Goal: Information Seeking & Learning: Learn about a topic

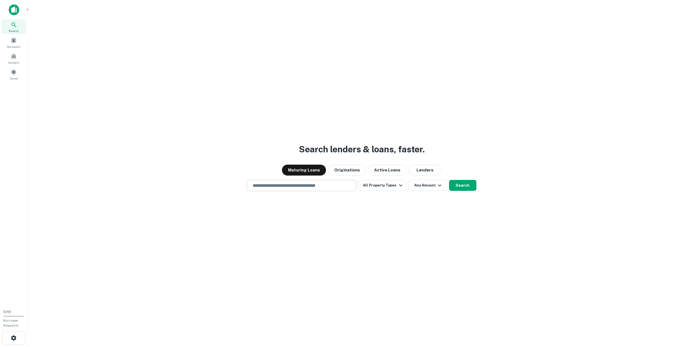
click at [268, 186] on input "text" at bounding box center [301, 186] width 104 height 6
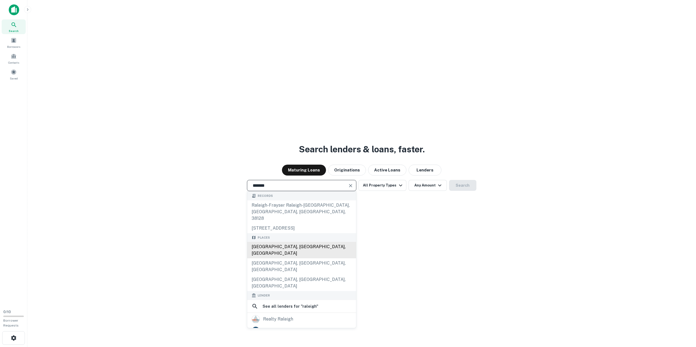
click at [272, 242] on div "[GEOGRAPHIC_DATA], [GEOGRAPHIC_DATA], [GEOGRAPHIC_DATA]" at bounding box center [301, 250] width 109 height 16
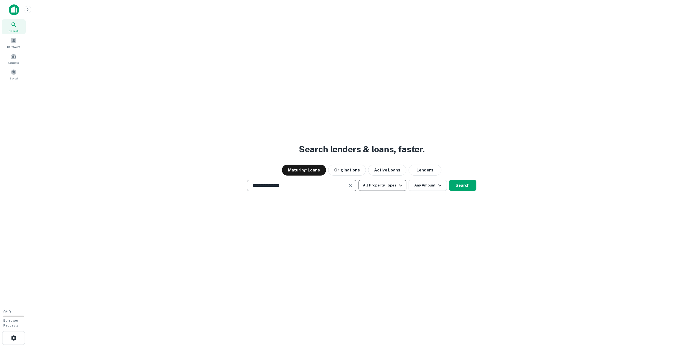
type input "**********"
click at [385, 190] on button "All Property Types" at bounding box center [382, 185] width 48 height 11
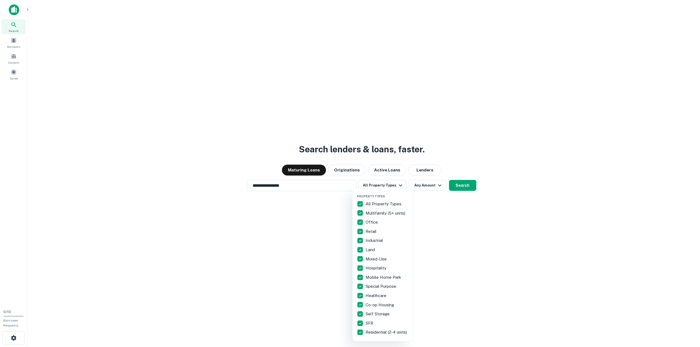
click at [368, 206] on p "All Property Types" at bounding box center [383, 204] width 37 height 7
click at [427, 240] on div at bounding box center [350, 173] width 700 height 347
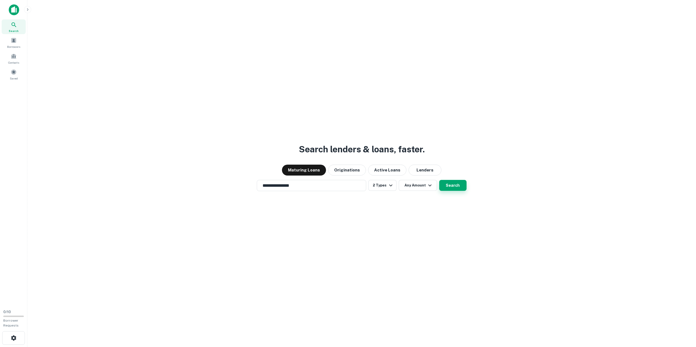
click at [448, 187] on button "Search" at bounding box center [452, 185] width 27 height 11
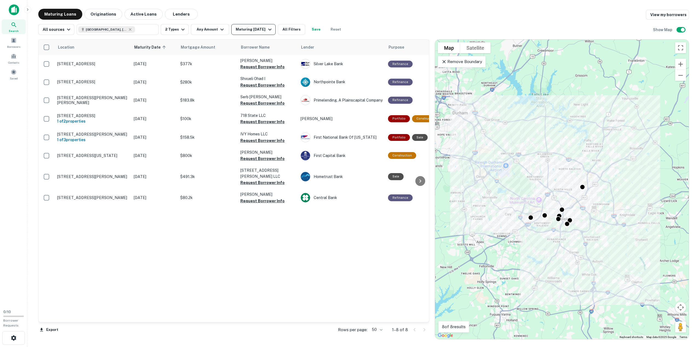
click at [253, 27] on div "Maturing [DATE]" at bounding box center [254, 29] width 37 height 7
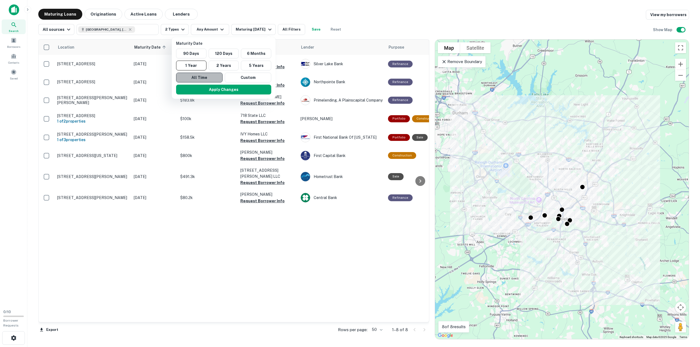
click at [207, 77] on button "All Time" at bounding box center [199, 78] width 46 height 10
click at [215, 91] on button "Apply Changes" at bounding box center [223, 90] width 95 height 10
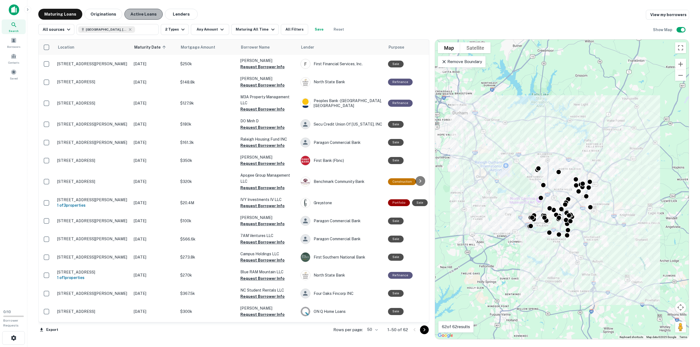
click at [146, 16] on button "Active Loans" at bounding box center [143, 14] width 38 height 11
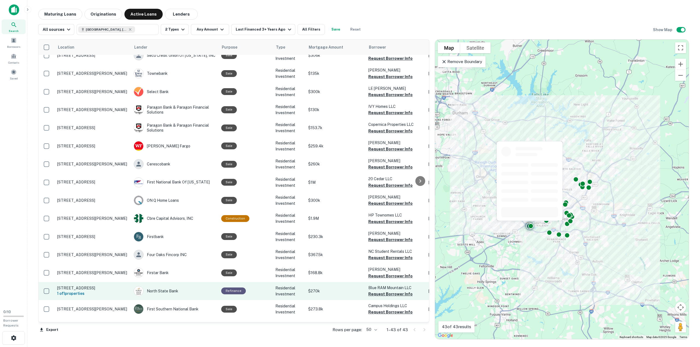
scroll to position [336, 0]
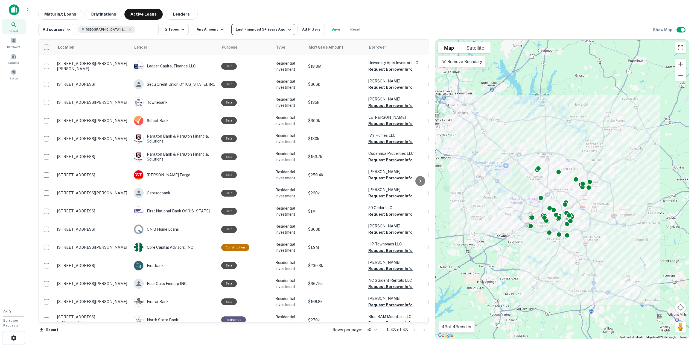
click at [274, 27] on div "Last Financed 3+ Years Ago" at bounding box center [264, 29] width 57 height 7
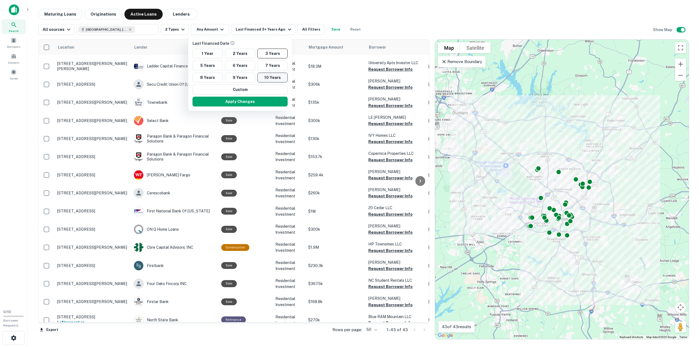
click at [276, 79] on button "10 Years" at bounding box center [272, 78] width 30 height 10
click at [254, 100] on button "Apply Changes" at bounding box center [241, 102] width 95 height 10
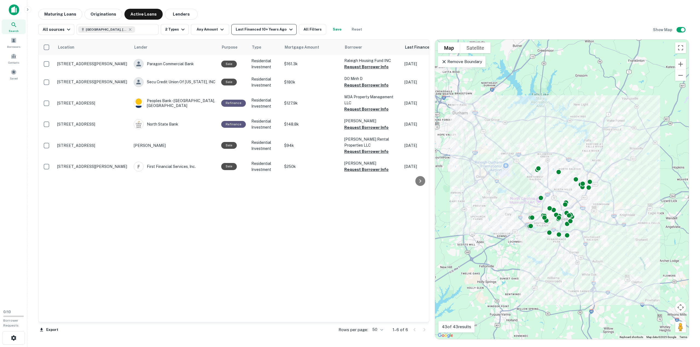
click at [252, 27] on div "Last Financed 10+ Years Ago" at bounding box center [265, 29] width 58 height 7
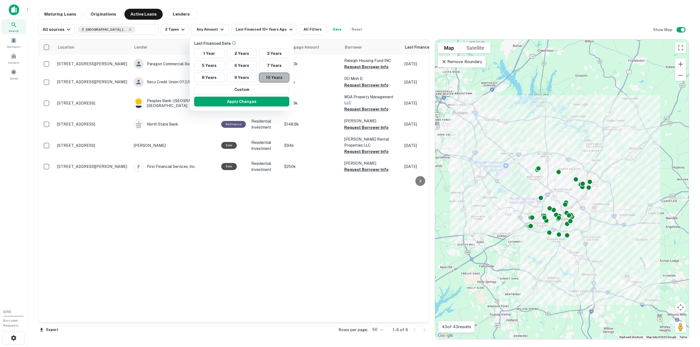
click at [266, 77] on button "10 Years" at bounding box center [274, 78] width 30 height 10
click at [256, 88] on button "Custom" at bounding box center [241, 90] width 95 height 10
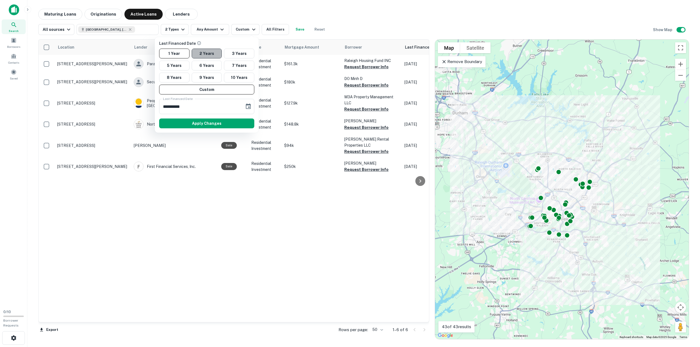
click at [204, 55] on button "2 Years" at bounding box center [207, 54] width 30 height 10
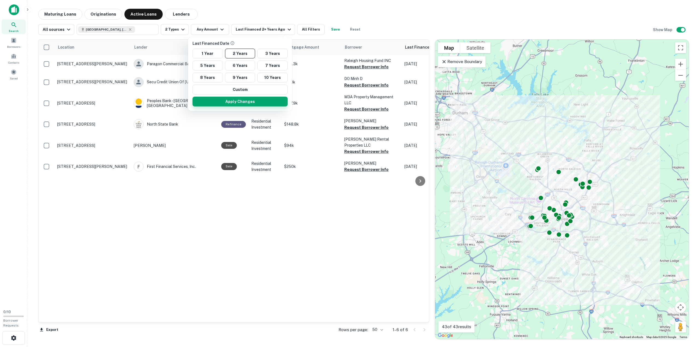
click at [223, 101] on button "Apply Changes" at bounding box center [239, 102] width 95 height 10
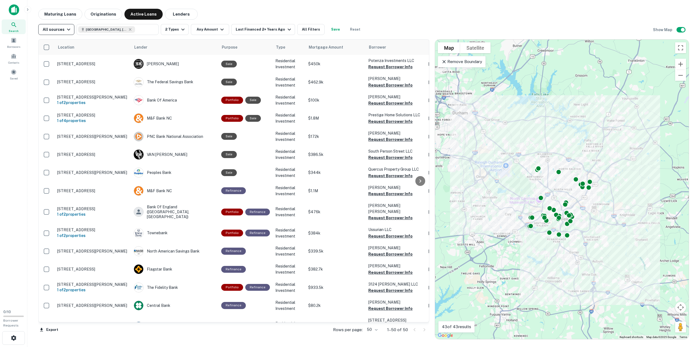
click at [65, 29] on icon "button" at bounding box center [68, 29] width 7 height 7
click at [203, 16] on div at bounding box center [350, 173] width 700 height 347
click at [355, 5] on main "Maturing Loans Originations Active Loans Lenders All sources [GEOGRAPHIC_DATA],…" at bounding box center [363, 173] width 672 height 347
